Goal: Obtain resource: Download file/media

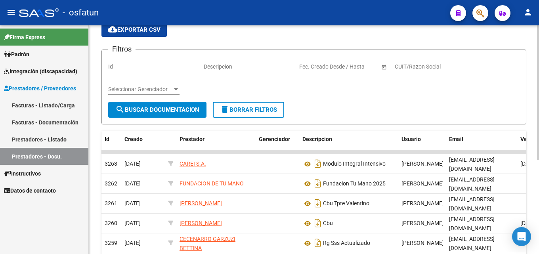
scroll to position [38, 0]
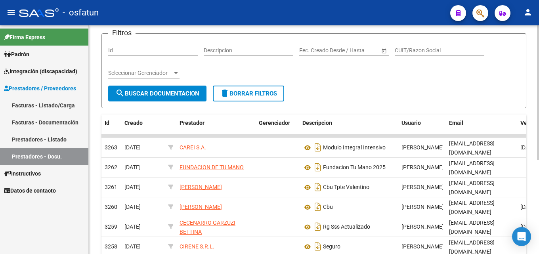
click at [535, 126] on div "PRESTADORES -> Documentación Respaldatoria cloud_download Exportar CSV Filtros …" at bounding box center [315, 178] width 452 height 411
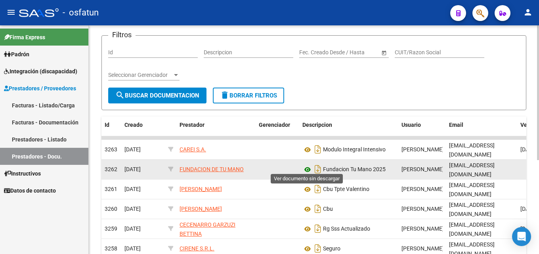
click at [308, 167] on icon at bounding box center [308, 170] width 10 height 10
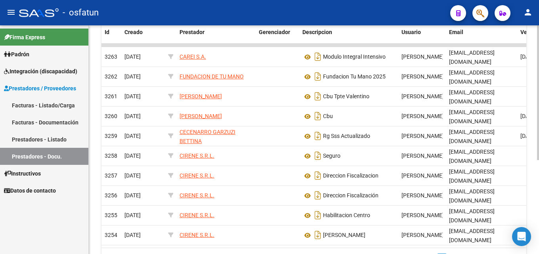
scroll to position [156, 0]
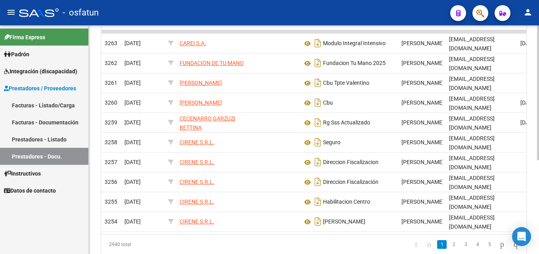
click at [539, 144] on div at bounding box center [538, 173] width 2 height 135
click at [449, 240] on link "2" at bounding box center [454, 244] width 10 height 9
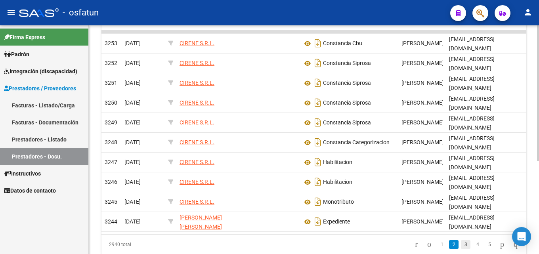
click at [461, 240] on link "3" at bounding box center [466, 244] width 10 height 9
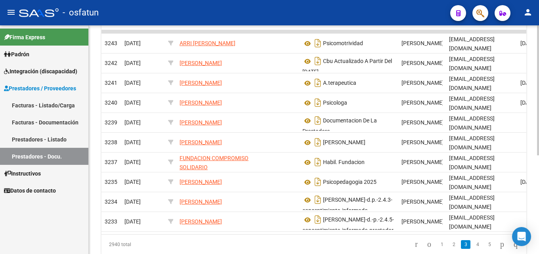
click at [473, 240] on link "4" at bounding box center [478, 244] width 10 height 9
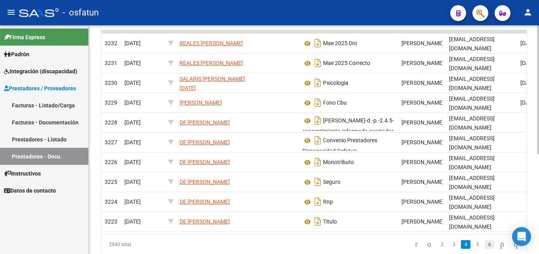
click at [485, 241] on link "6" at bounding box center [490, 244] width 10 height 9
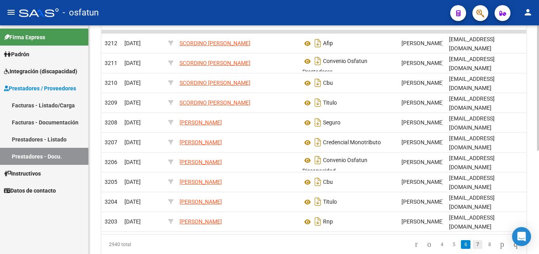
click at [473, 248] on link "7" at bounding box center [478, 244] width 10 height 9
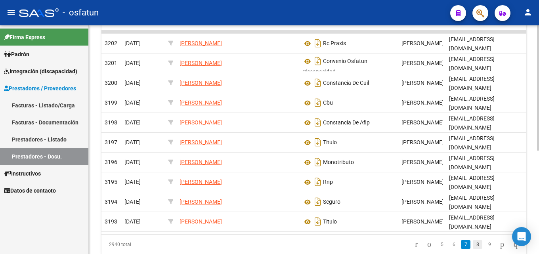
click at [473, 249] on link "8" at bounding box center [478, 244] width 10 height 9
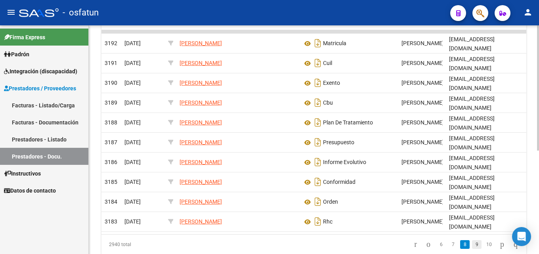
click at [473, 249] on link "9" at bounding box center [477, 244] width 10 height 9
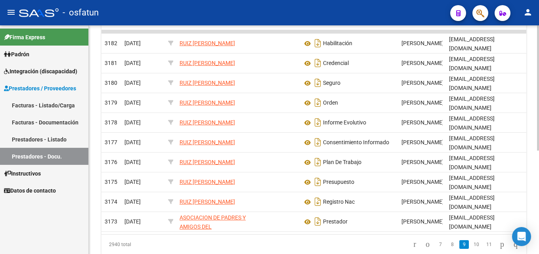
click at [473, 249] on link "10" at bounding box center [476, 244] width 10 height 9
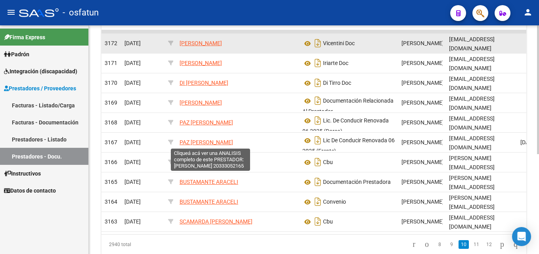
scroll to position [0, 0]
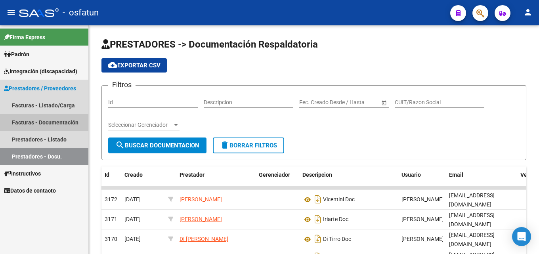
click at [18, 121] on link "Facturas - Documentación" at bounding box center [44, 122] width 88 height 17
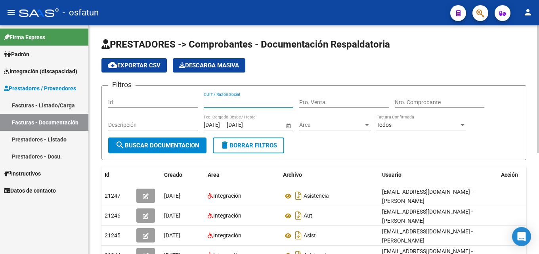
drag, startPoint x: 231, startPoint y: 105, endPoint x: 227, endPoint y: 101, distance: 6.2
click at [230, 106] on div "CUIT / Razón Social" at bounding box center [249, 100] width 90 height 16
type input "colqui [PERSON_NAME]"
click at [172, 143] on span "search Buscar Documentacion" at bounding box center [157, 145] width 84 height 7
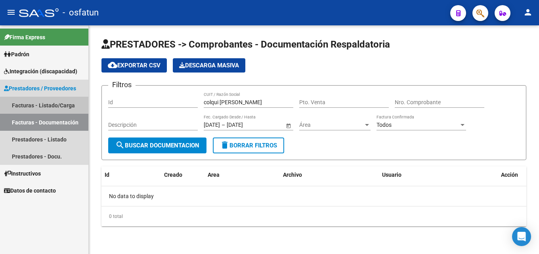
click at [30, 104] on link "Facturas - Listado/Carga" at bounding box center [44, 105] width 88 height 17
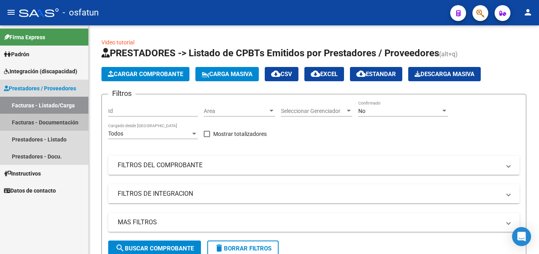
click at [28, 126] on link "Facturas - Documentación" at bounding box center [44, 122] width 88 height 17
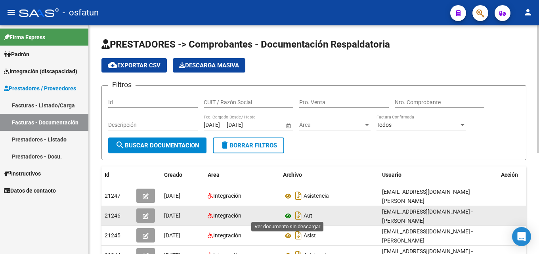
click at [291, 212] on icon at bounding box center [288, 216] width 10 height 10
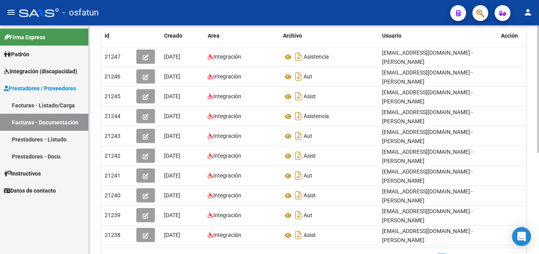
scroll to position [131, 0]
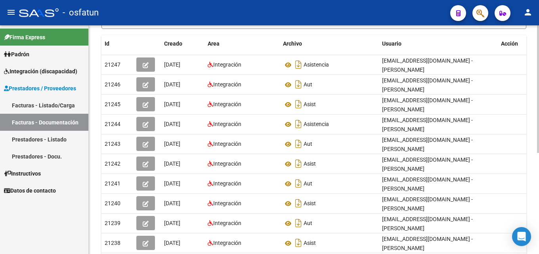
click at [530, 140] on div "PRESTADORES -> Comprobantes - Documentación Respaldatoria cloud_download Export…" at bounding box center [315, 97] width 452 height 407
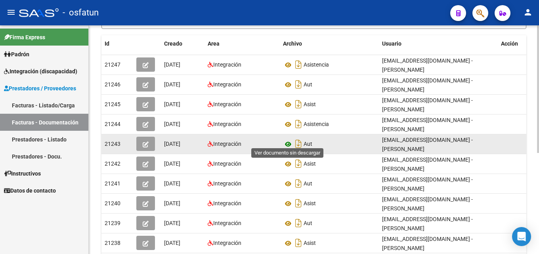
click at [288, 140] on icon at bounding box center [288, 145] width 10 height 10
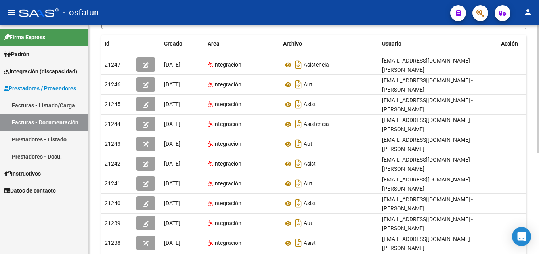
drag, startPoint x: 537, startPoint y: 122, endPoint x: 539, endPoint y: 184, distance: 61.9
click at [539, 184] on div "PRESTADORES -> Comprobantes - Documentación Respaldatoria cloud_download Export…" at bounding box center [315, 97] width 452 height 407
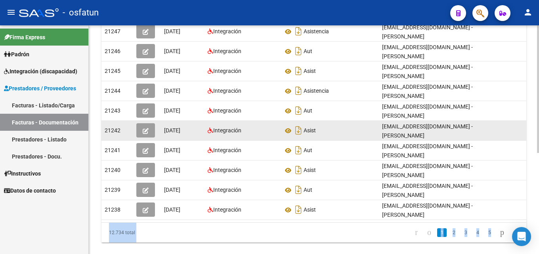
scroll to position [181, 0]
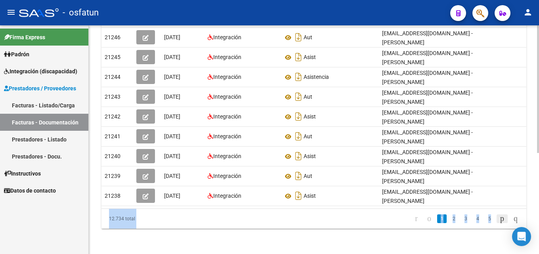
click at [499, 218] on icon "go to next page" at bounding box center [502, 219] width 6 height 10
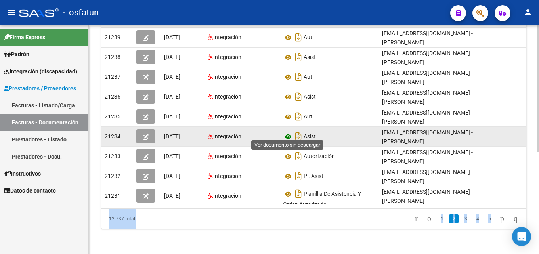
click at [287, 132] on icon at bounding box center [288, 137] width 10 height 10
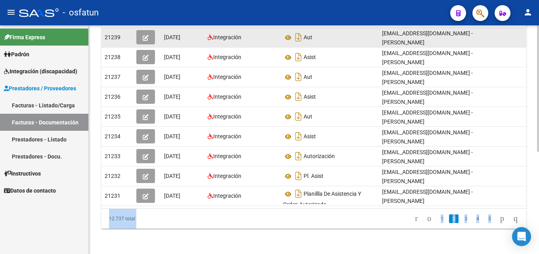
scroll to position [0, 0]
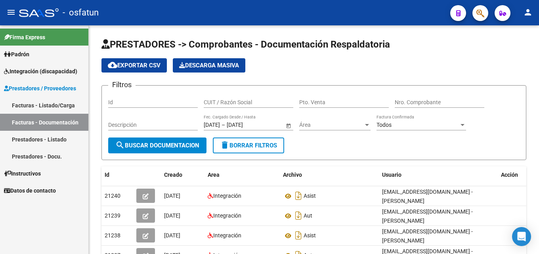
click at [37, 155] on link "Prestadores - Docu." at bounding box center [44, 156] width 88 height 17
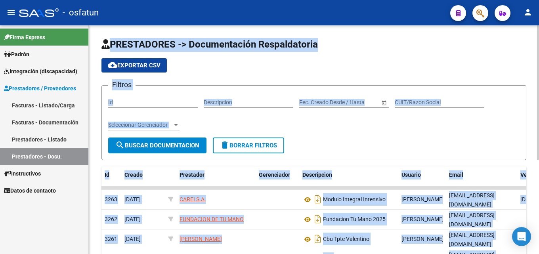
click at [240, 102] on input "Descripcion" at bounding box center [249, 102] width 90 height 7
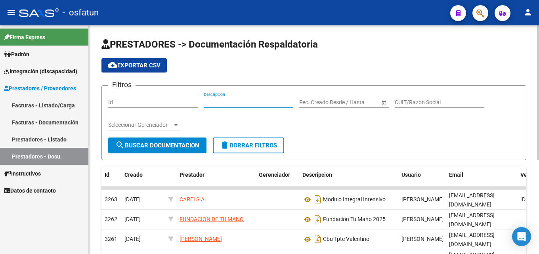
click at [438, 99] on input "CUIT/Razon Social" at bounding box center [440, 102] width 90 height 7
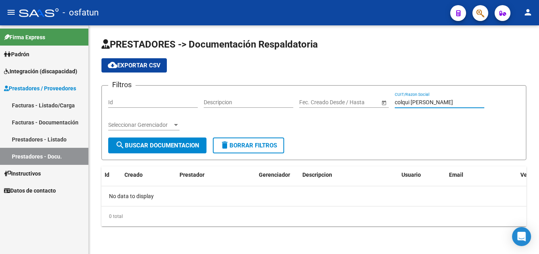
type input "colqui [PERSON_NAME]"
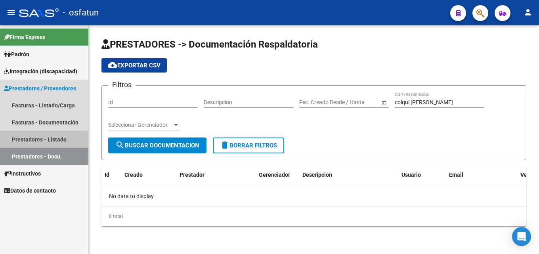
click at [36, 139] on link "Prestadores - Listado" at bounding box center [44, 139] width 88 height 17
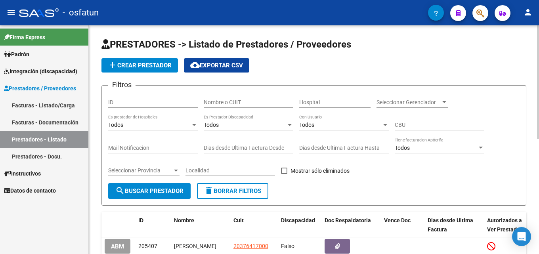
click at [216, 102] on input "Nombre o CUIT" at bounding box center [249, 102] width 90 height 7
type input "colqui [PERSON_NAME]"
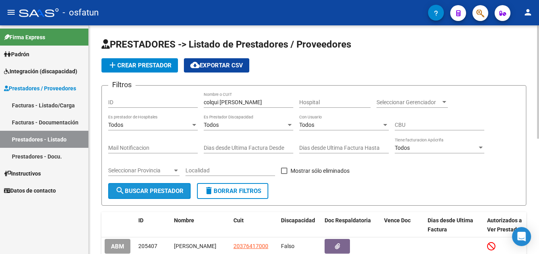
click at [150, 188] on span "search Buscar Prestador" at bounding box center [149, 191] width 68 height 7
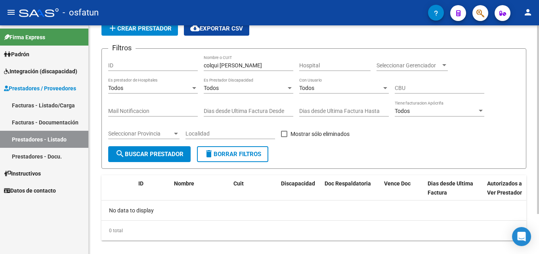
scroll to position [49, 0]
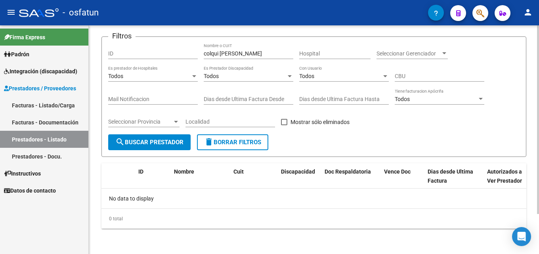
click at [539, 168] on div at bounding box center [538, 159] width 2 height 189
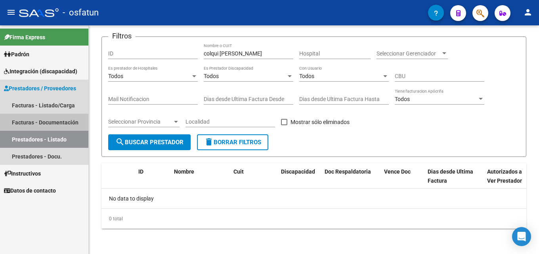
click at [39, 121] on link "Facturas - Documentación" at bounding box center [44, 122] width 88 height 17
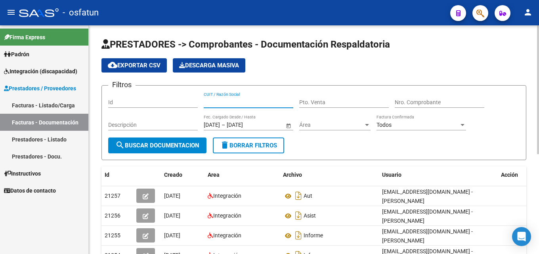
click at [242, 102] on input "CUIT / Razón Social" at bounding box center [249, 102] width 90 height 7
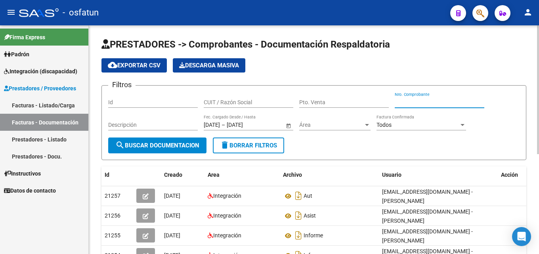
click at [423, 102] on input "Nro. Comprobante" at bounding box center [440, 102] width 90 height 7
type input "04301"
type input "0430100000040"
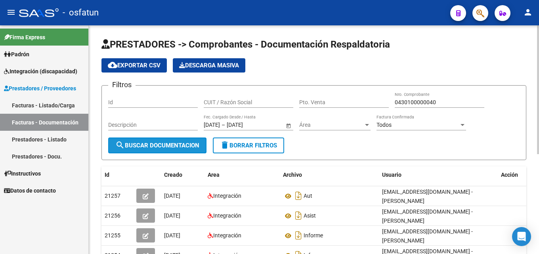
click at [165, 142] on span "search Buscar Documentacion" at bounding box center [157, 145] width 84 height 7
